Goal: Transaction & Acquisition: Download file/media

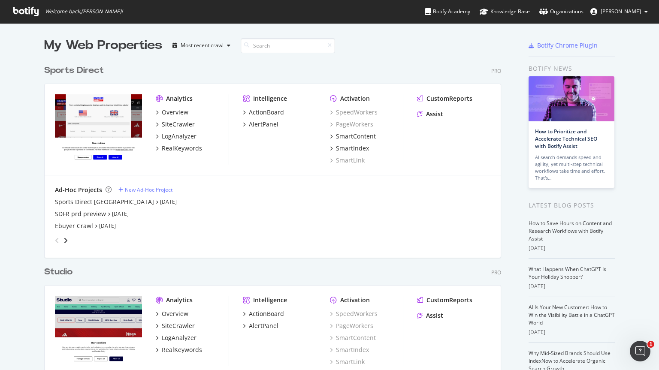
click at [81, 69] on div "Sports Direct" at bounding box center [74, 70] width 60 height 12
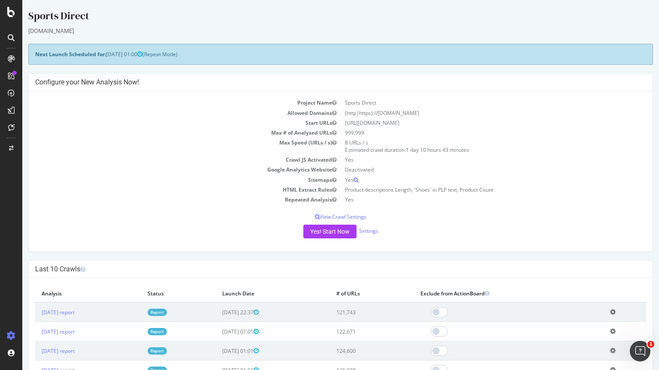
click at [14, 36] on icon at bounding box center [11, 37] width 7 height 7
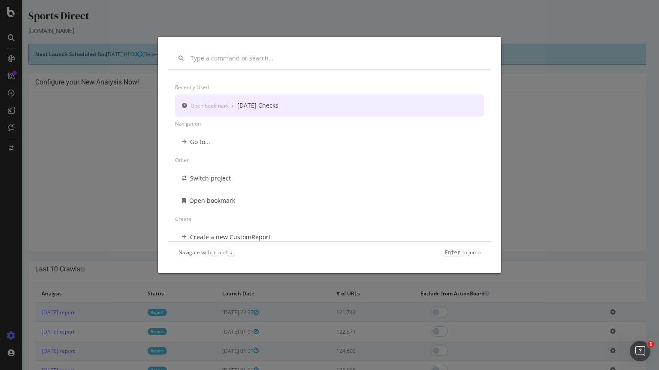
click at [260, 102] on div "[DATE] Checks" at bounding box center [257, 105] width 41 height 9
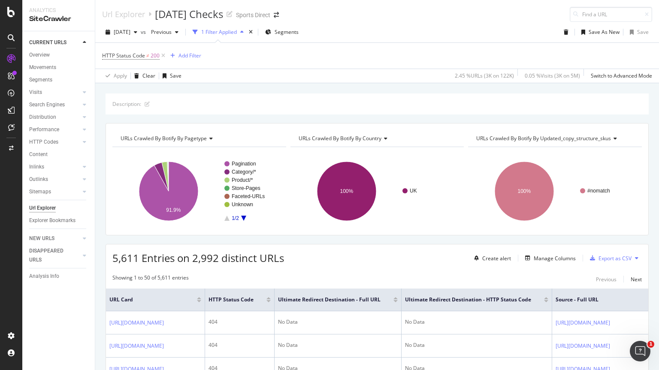
click at [627, 95] on div "Description:" at bounding box center [377, 104] width 543 height 21
click at [608, 256] on div "Export as CSV" at bounding box center [615, 258] width 33 height 7
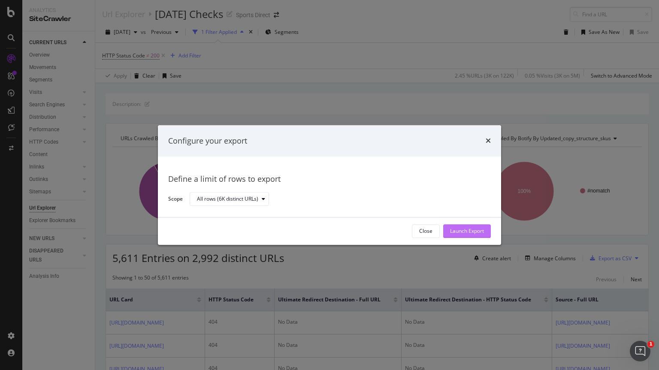
click at [455, 230] on div "Launch Export" at bounding box center [467, 231] width 34 height 7
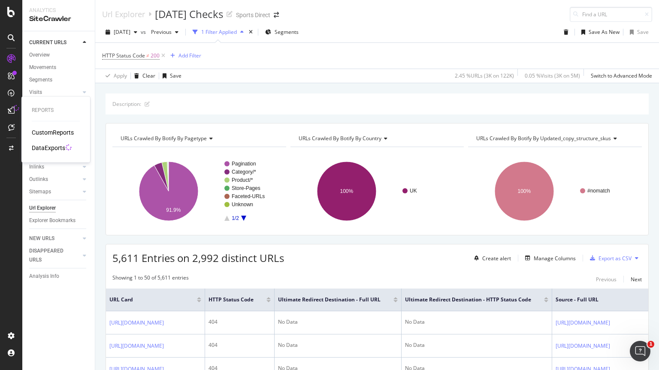
click at [45, 149] on div "DataExports" at bounding box center [48, 148] width 33 height 9
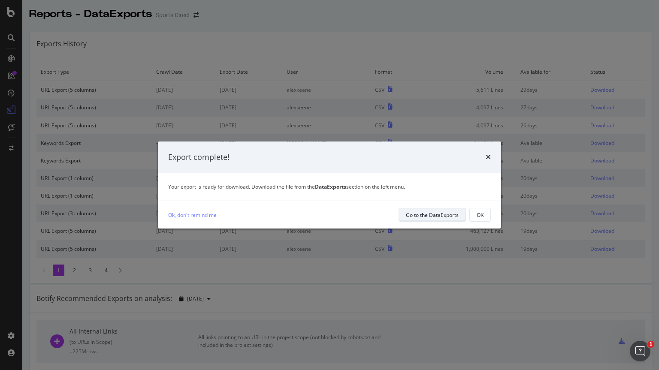
click at [418, 212] on div "Go to the DataExports" at bounding box center [432, 215] width 53 height 7
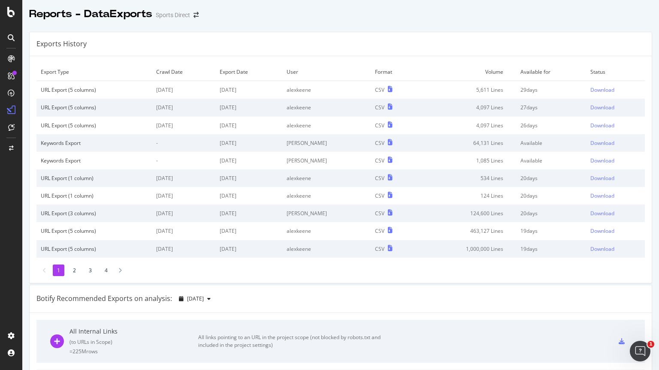
click at [438, 18] on div "Reports - DataExports Sports Direct" at bounding box center [340, 10] width 637 height 21
drag, startPoint x: 593, startPoint y: 90, endPoint x: 588, endPoint y: 91, distance: 4.8
click at [590, 91] on div "Download" at bounding box center [602, 89] width 24 height 7
